Goal: Information Seeking & Learning: Learn about a topic

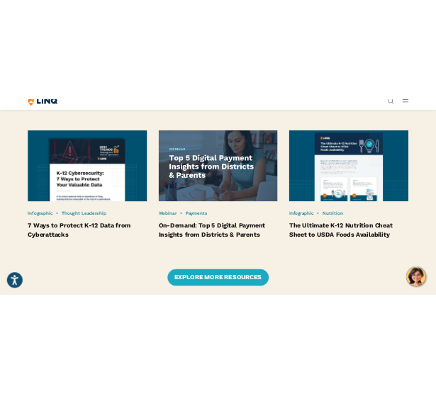
scroll to position [2689, 0]
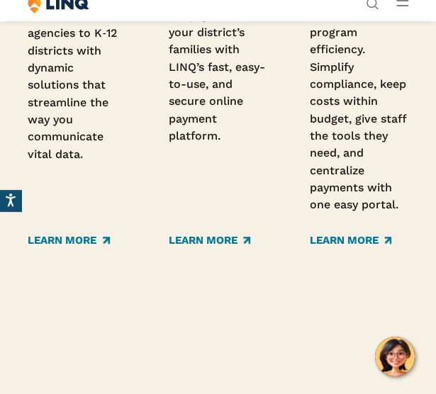
click at [145, 172] on div "State Education Agency Management Connect your state education agencies to K‑12…" at bounding box center [87, 30] width 119 height 438
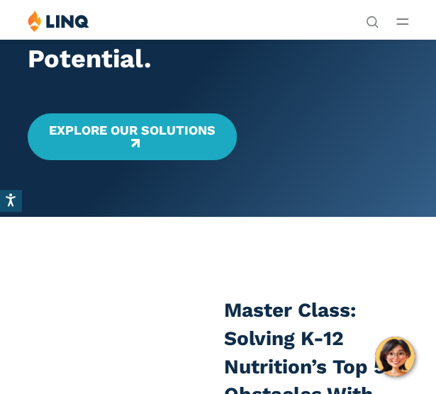
scroll to position [0, 0]
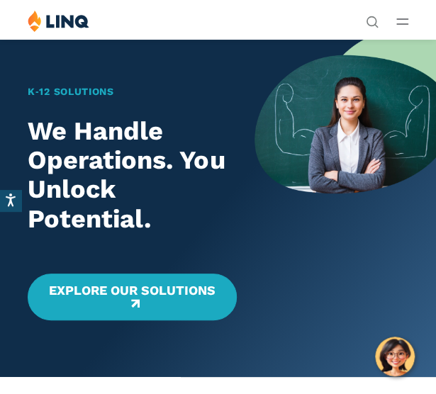
click at [405, 18] on icon "Open Main Menu" at bounding box center [402, 21] width 12 height 6
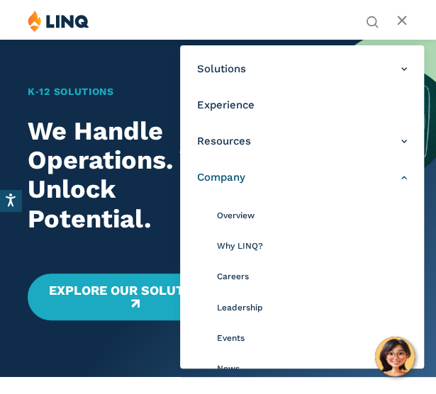
click at [251, 179] on link "Company" at bounding box center [302, 177] width 210 height 15
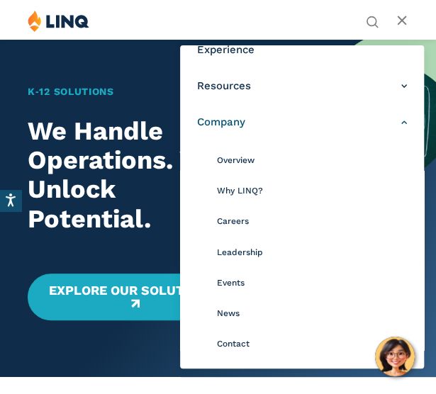
scroll to position [56, 0]
click at [257, 193] on span "Why LINQ?" at bounding box center [240, 190] width 46 height 10
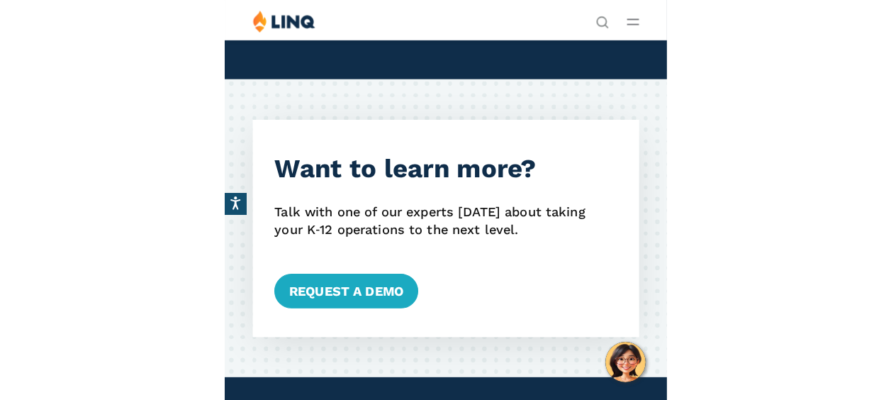
scroll to position [2582, 0]
